Goal: Task Accomplishment & Management: Use online tool/utility

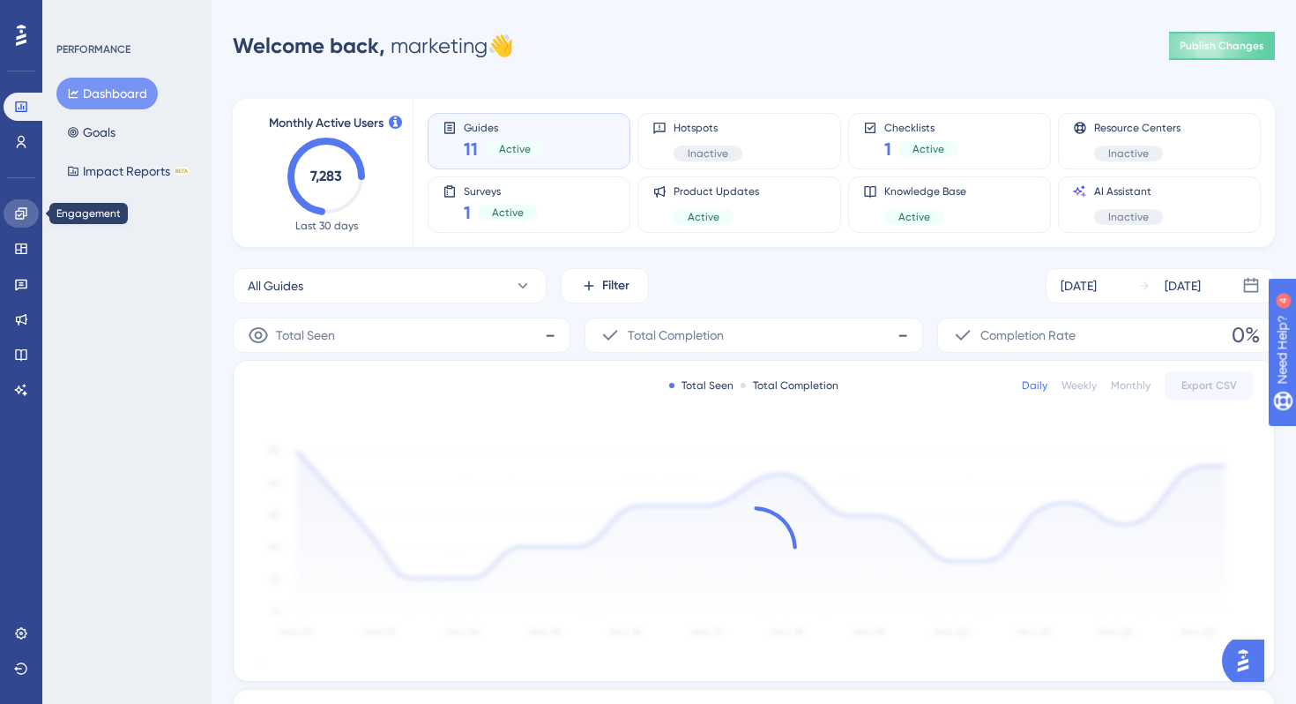
click at [27, 205] on link at bounding box center [21, 213] width 35 height 28
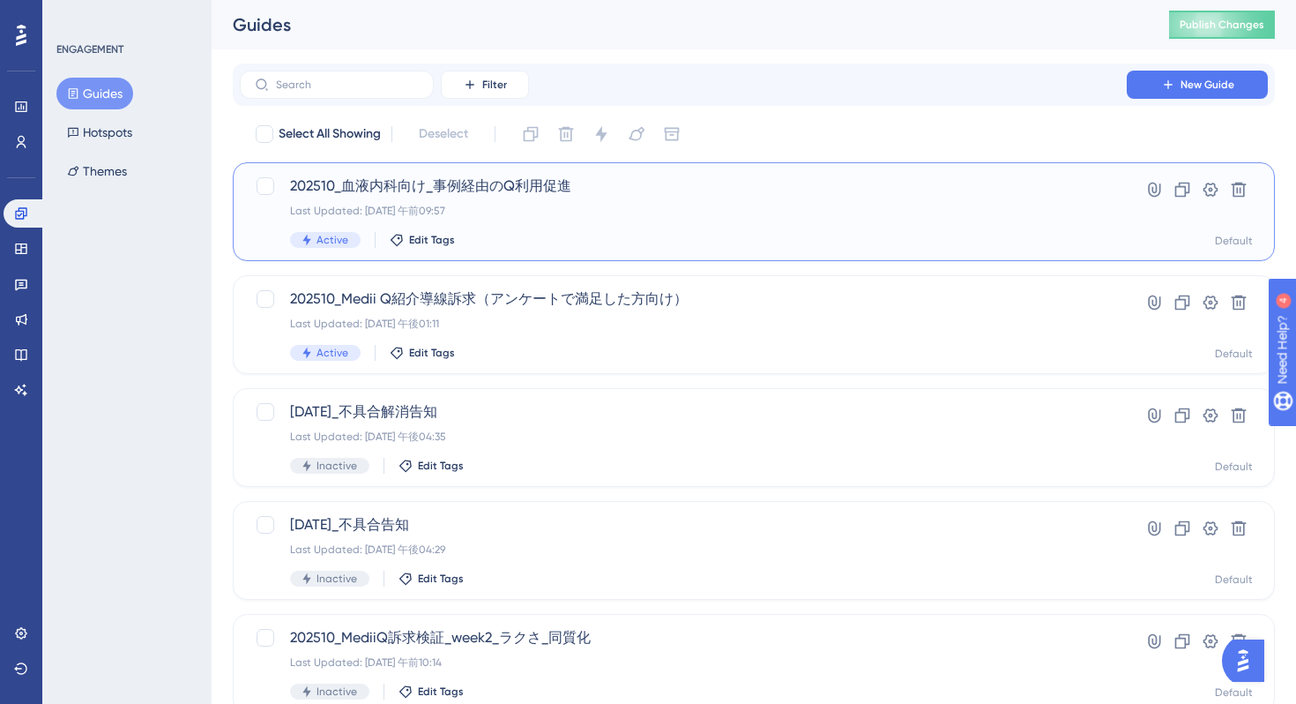
click at [748, 231] on div "202510_血液内科向け_事例経由のQ利用促進 Last Updated: [DATE] 午前09:57 Active Edit Tags" at bounding box center [683, 211] width 787 height 72
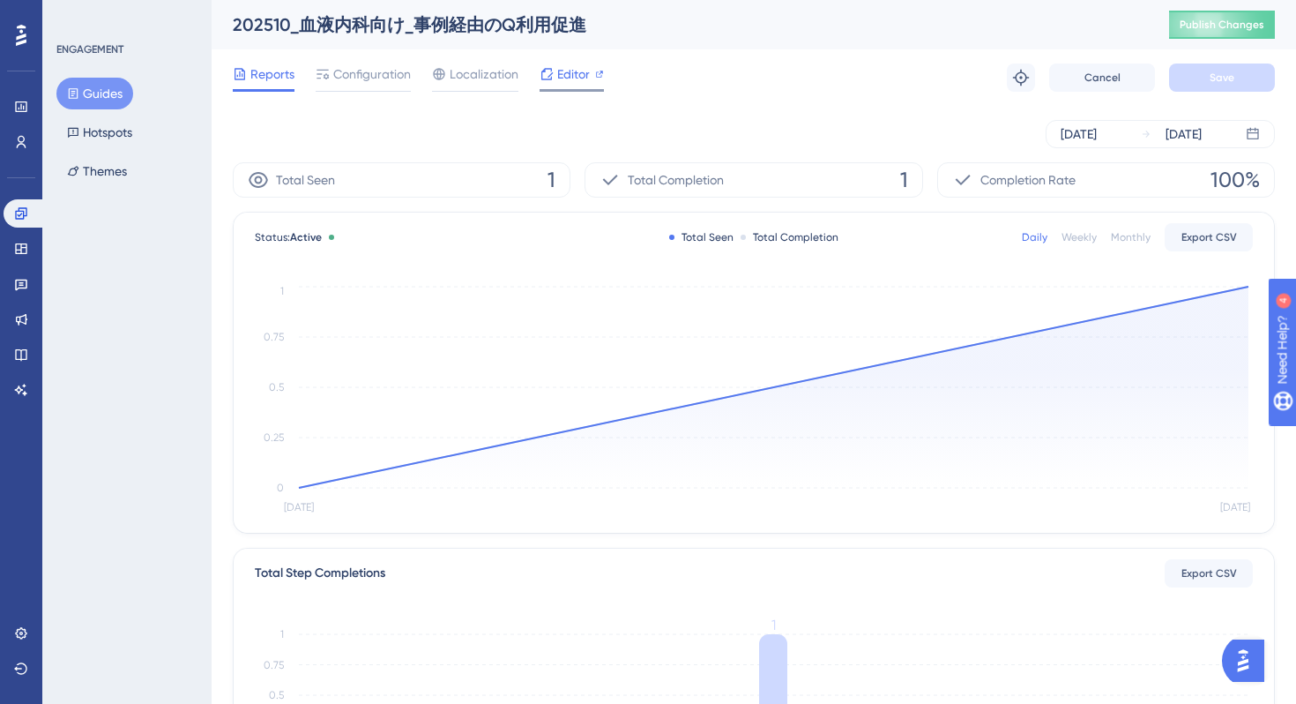
click at [579, 74] on span "Editor" at bounding box center [573, 73] width 33 height 21
click at [362, 77] on span "Configuration" at bounding box center [372, 73] width 78 height 21
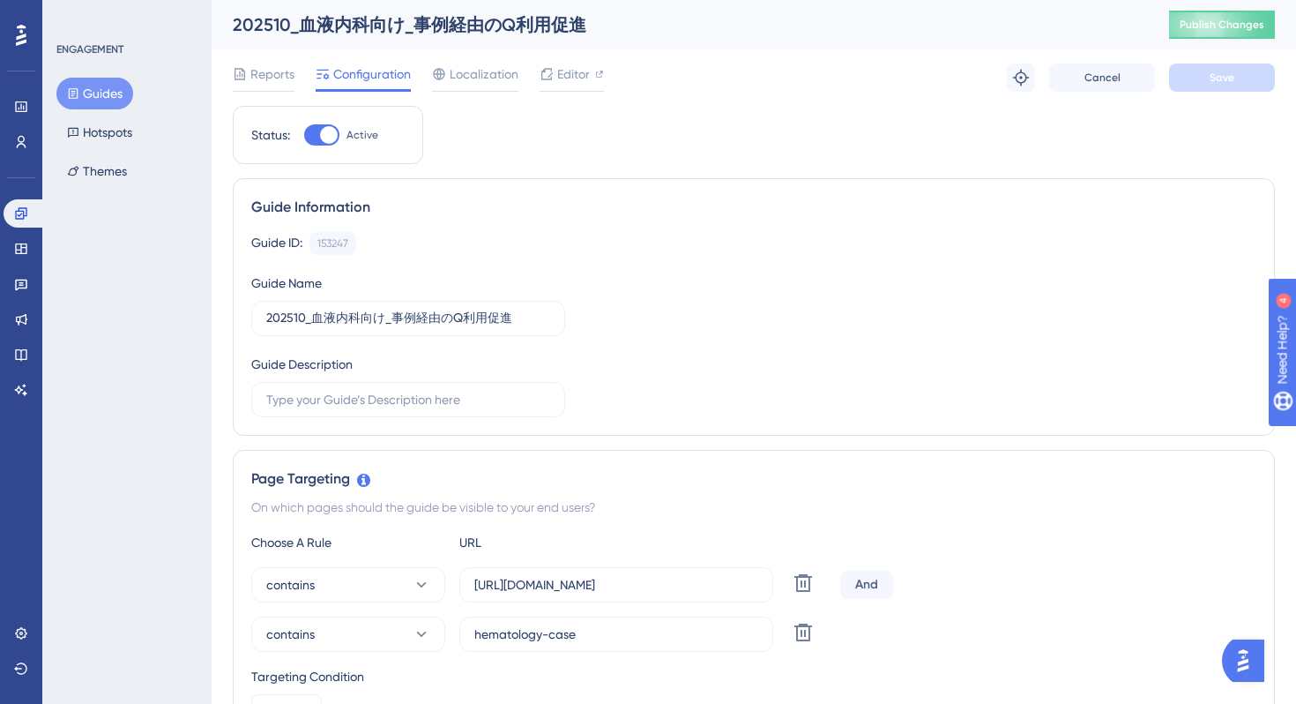
click at [572, 85] on div "Editor" at bounding box center [572, 77] width 64 height 28
click at [577, 82] on span "Editor" at bounding box center [573, 73] width 33 height 21
click at [1200, 22] on span "Publish Changes" at bounding box center [1222, 25] width 85 height 14
